Goal: Task Accomplishment & Management: Manage account settings

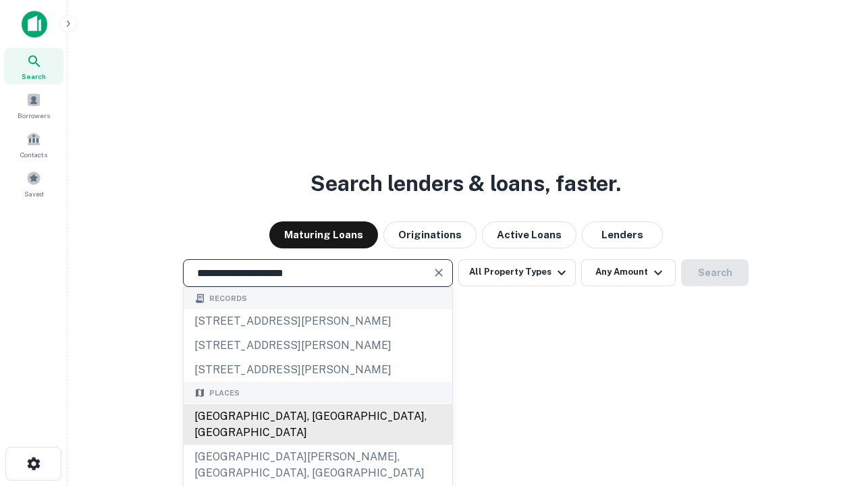
click at [317, 445] on div "Santa Monica, CA, USA" at bounding box center [318, 424] width 269 height 40
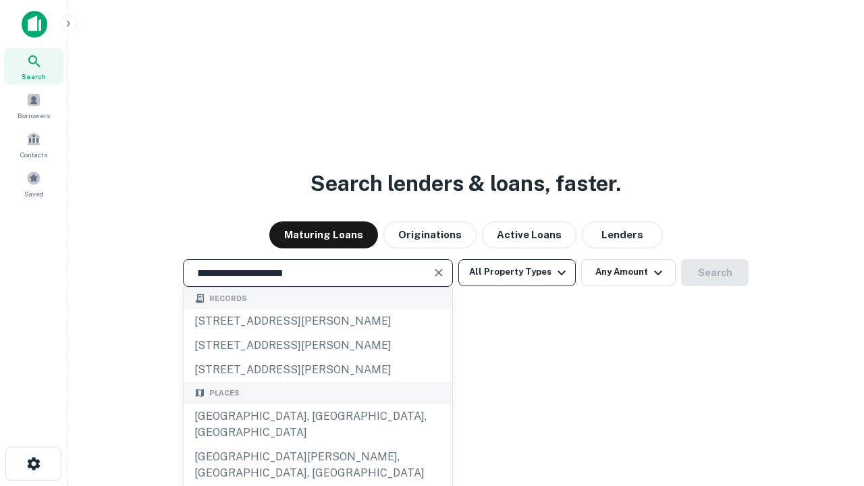
type input "**********"
click at [517, 272] on button "All Property Types" at bounding box center [516, 272] width 117 height 27
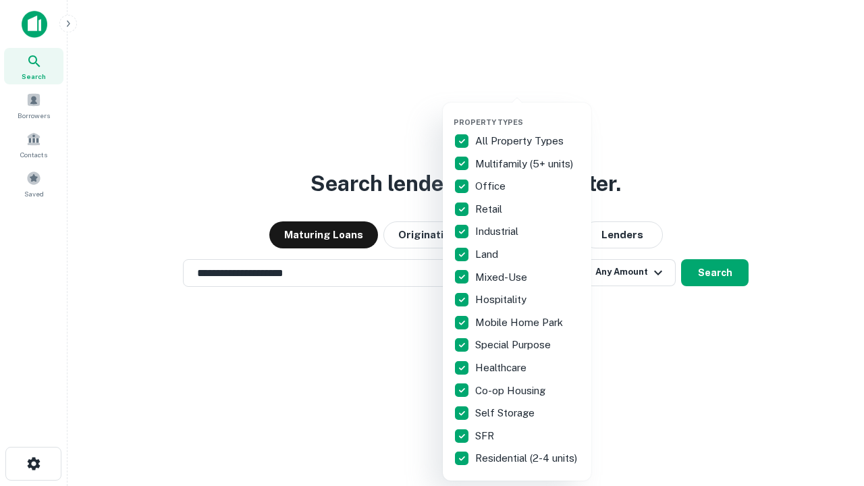
click at [528, 113] on button "button" at bounding box center [527, 113] width 148 height 1
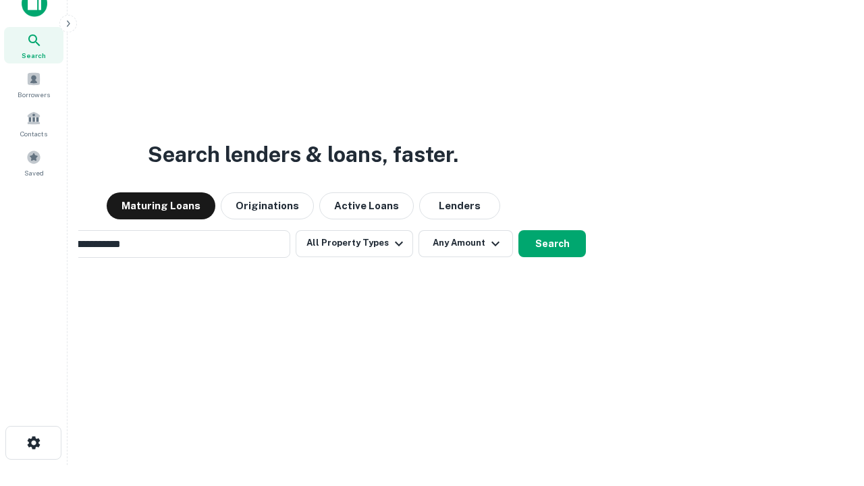
scroll to position [22, 0]
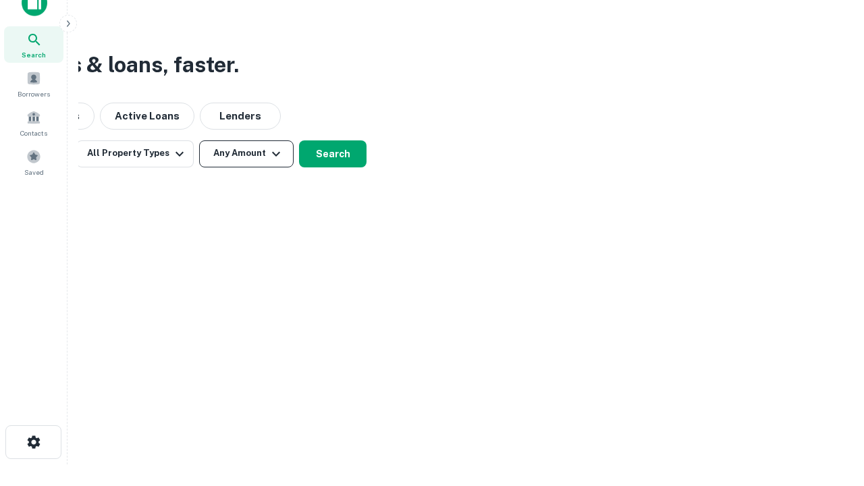
click at [246, 153] on button "Any Amount" at bounding box center [246, 153] width 94 height 27
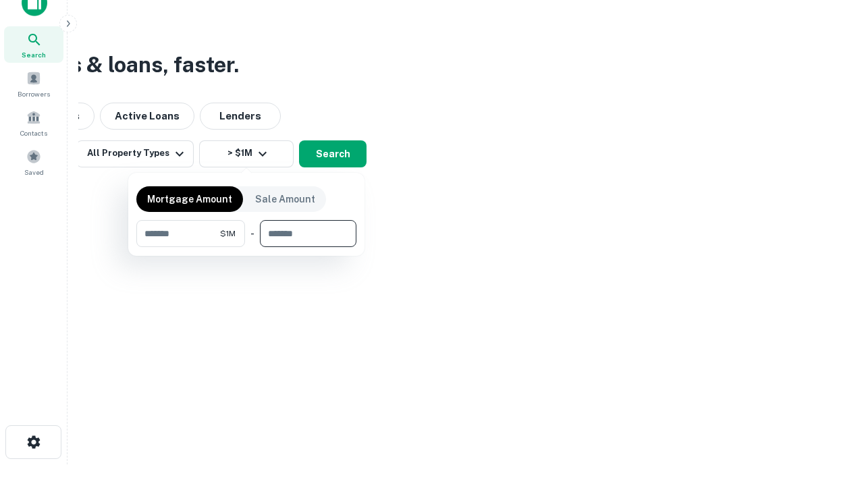
type input "*******"
click at [246, 247] on button "button" at bounding box center [246, 247] width 220 height 1
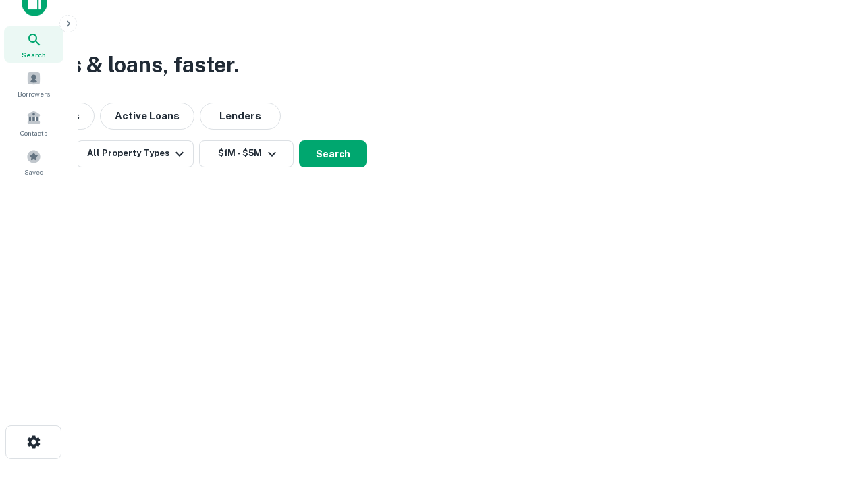
scroll to position [21, 0]
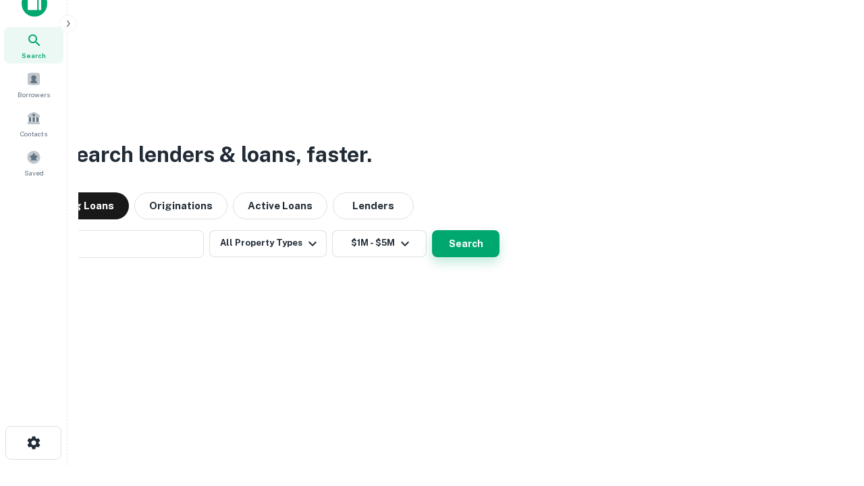
click at [432, 230] on button "Search" at bounding box center [465, 243] width 67 height 27
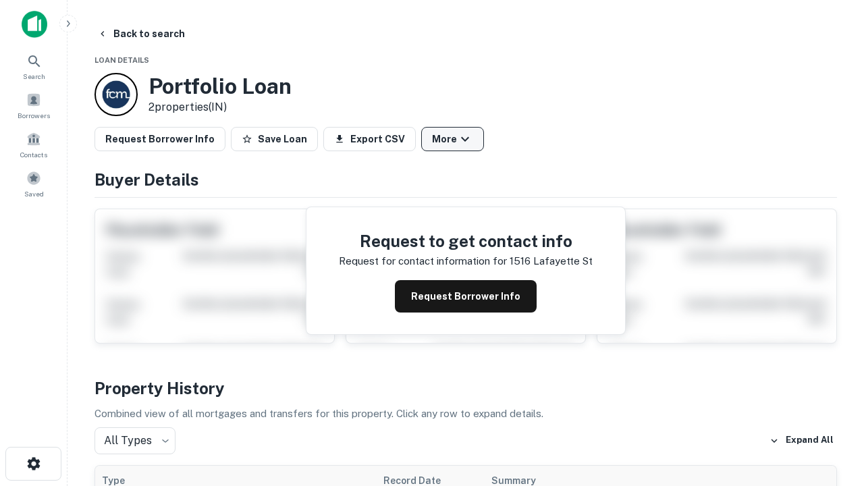
click at [452, 139] on button "More" at bounding box center [452, 139] width 63 height 24
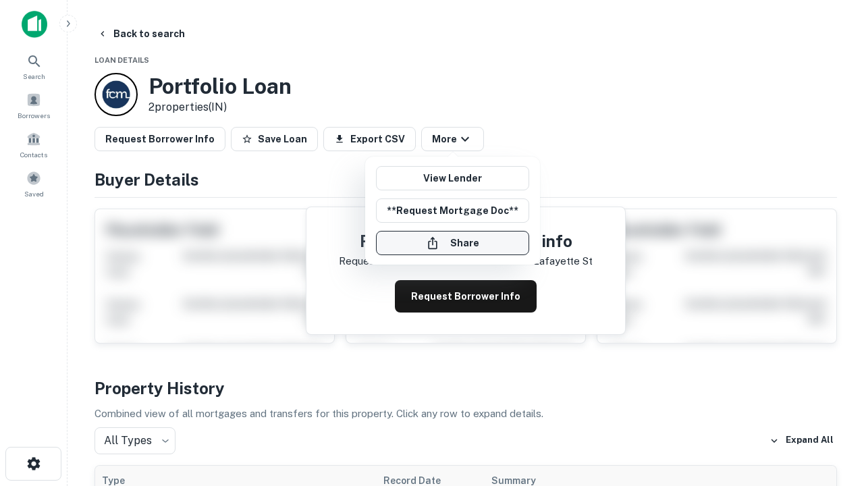
click at [452, 243] on button "Share" at bounding box center [452, 243] width 153 height 24
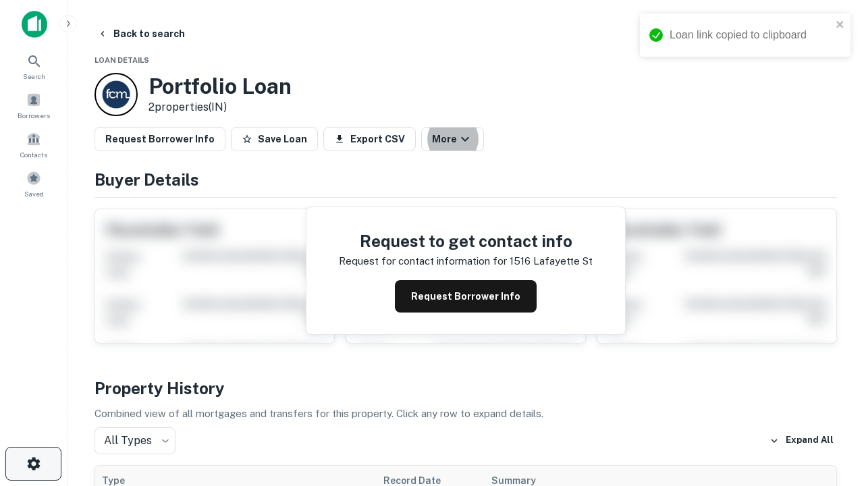
click at [33, 464] on icon "button" at bounding box center [34, 463] width 16 height 16
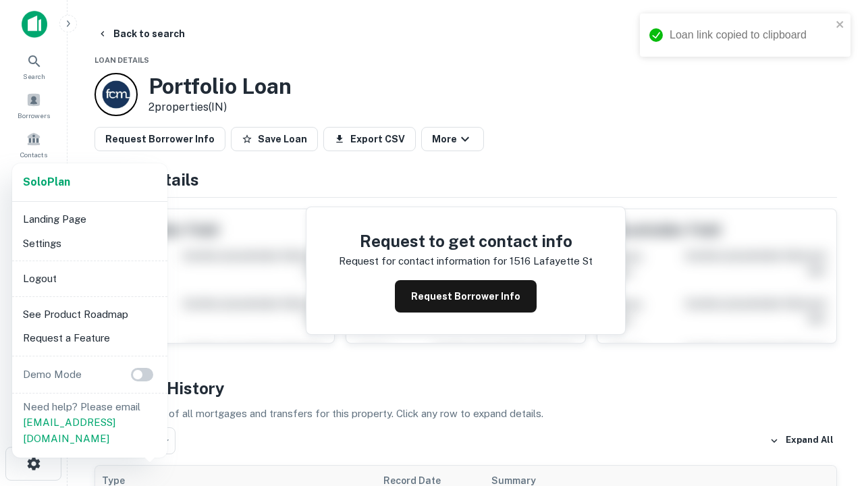
click at [89, 278] on li "Logout" at bounding box center [90, 279] width 144 height 24
